Goal: Task Accomplishment & Management: Manage account settings

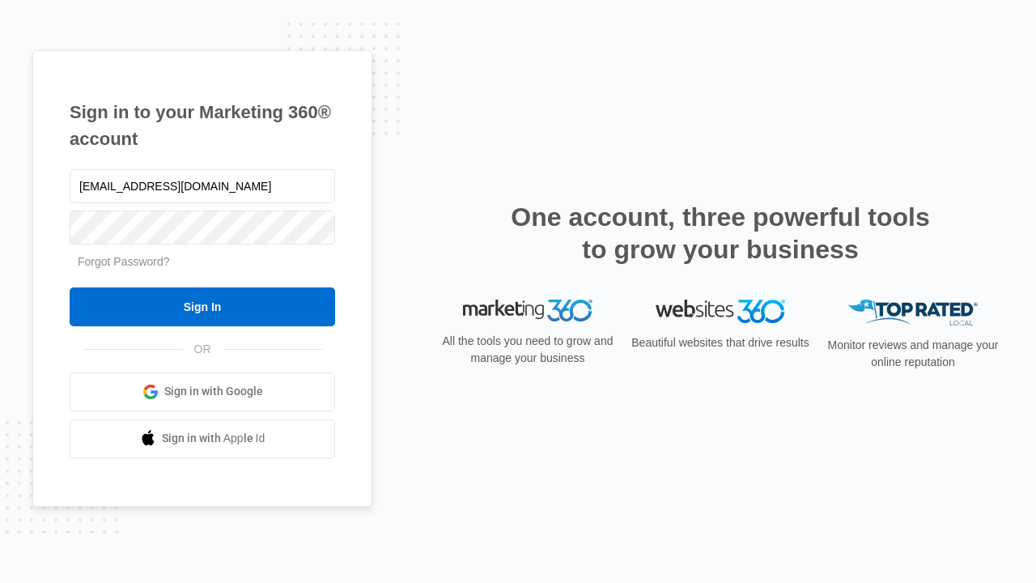
type input "dankie614@gmail.com"
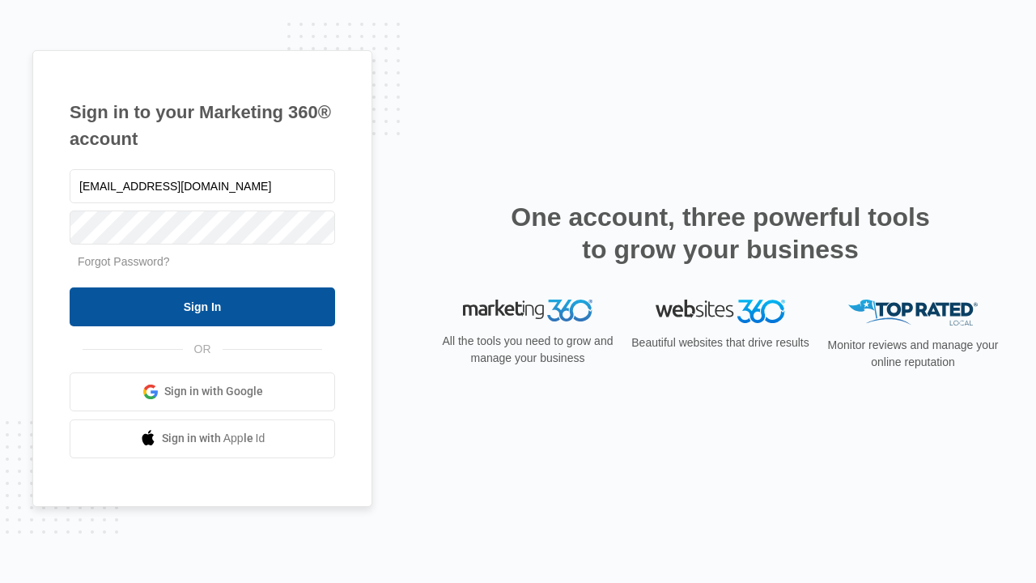
click at [202, 306] on input "Sign In" at bounding box center [202, 306] width 265 height 39
